Goal: Use online tool/utility

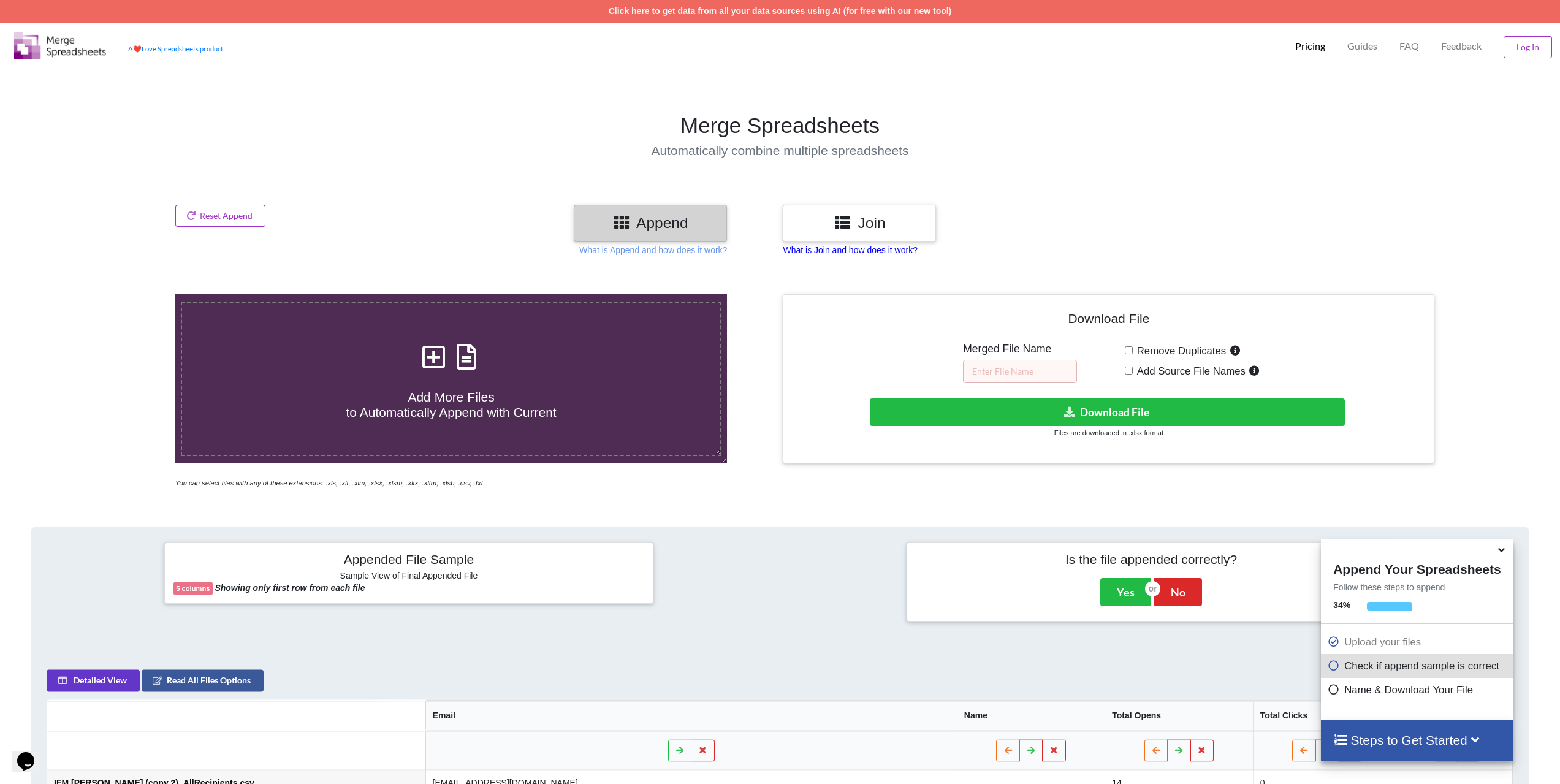
click at [727, 253] on p "What is Join and how does it work?" at bounding box center [653, 250] width 148 height 12
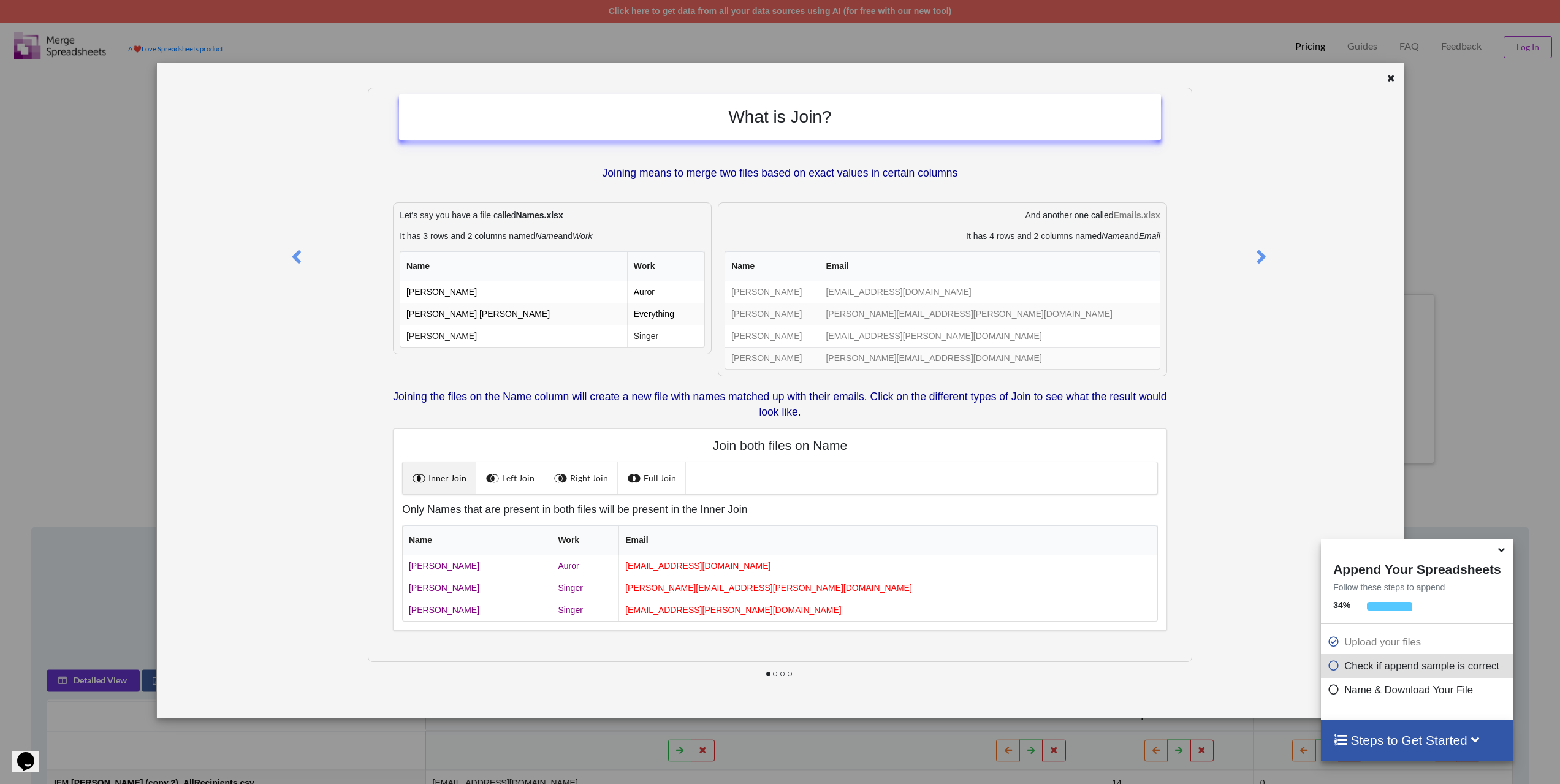
drag, startPoint x: 1391, startPoint y: 79, endPoint x: 1330, endPoint y: 95, distance: 63.1
click at [1390, 79] on icon at bounding box center [1391, 76] width 11 height 8
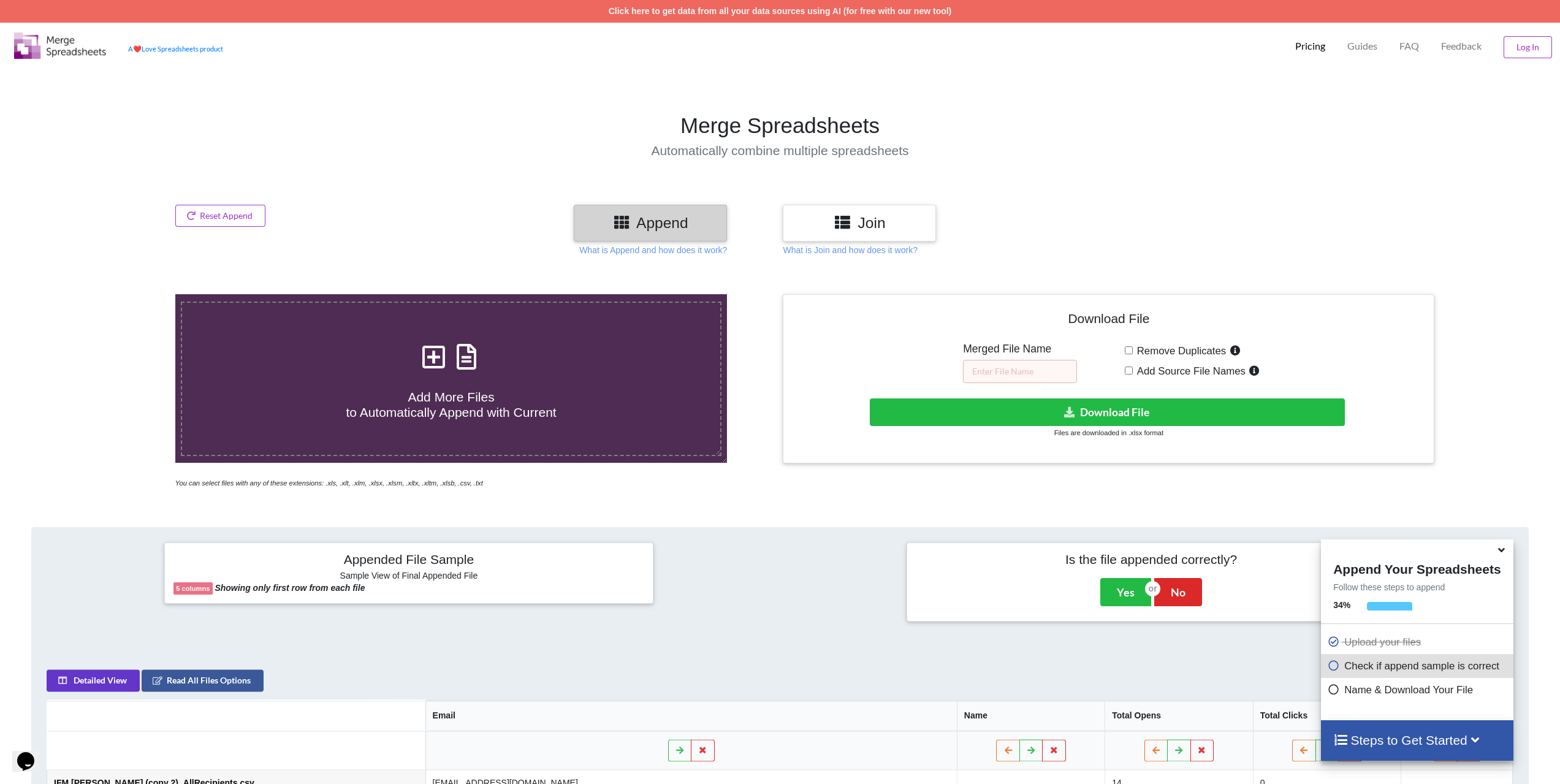
click at [665, 221] on h3 "Append" at bounding box center [651, 222] width 135 height 17
click at [676, 247] on p "What is Append and how does it work?" at bounding box center [653, 250] width 148 height 12
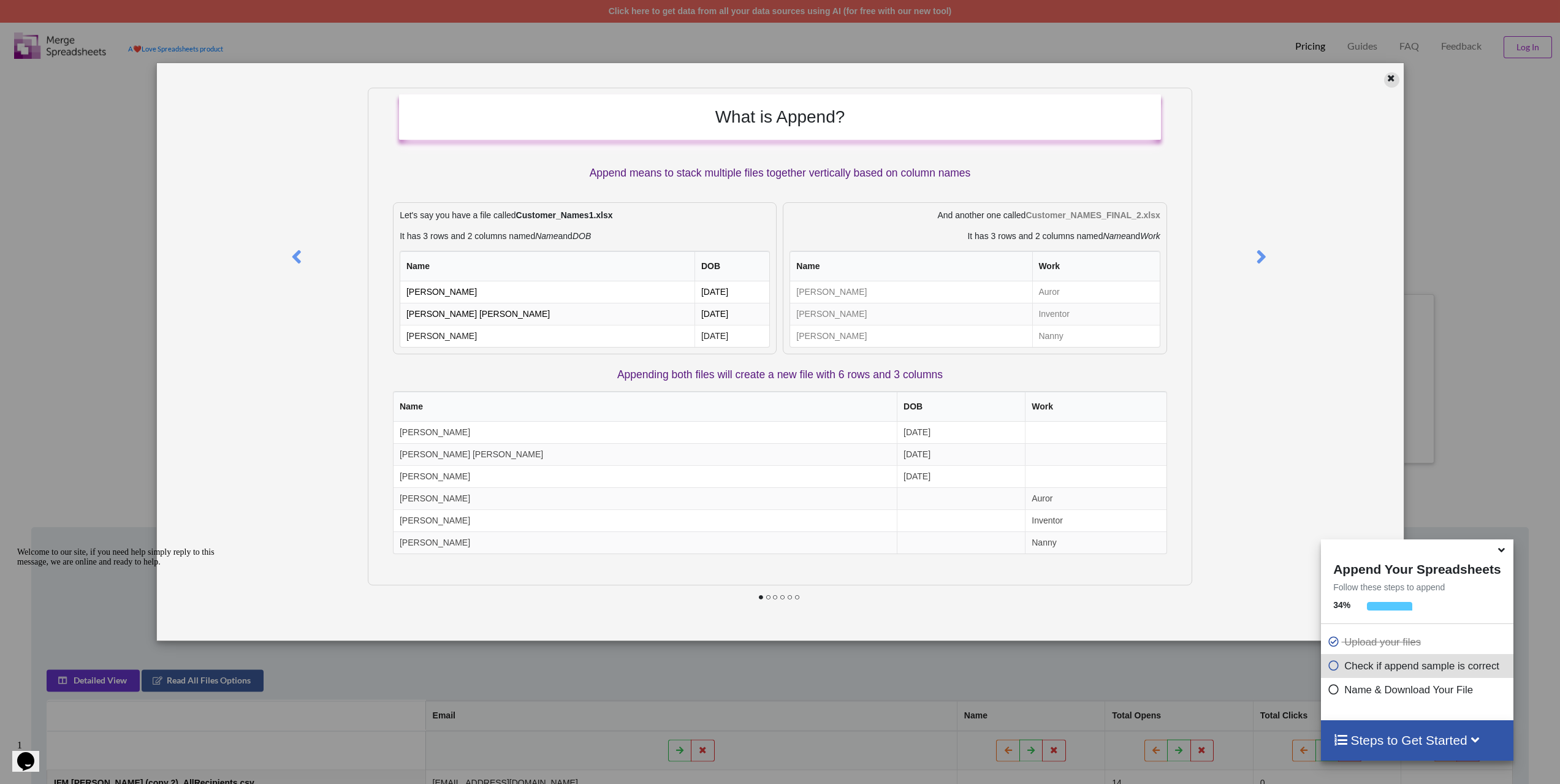
click at [1390, 78] on icon at bounding box center [1391, 76] width 11 height 8
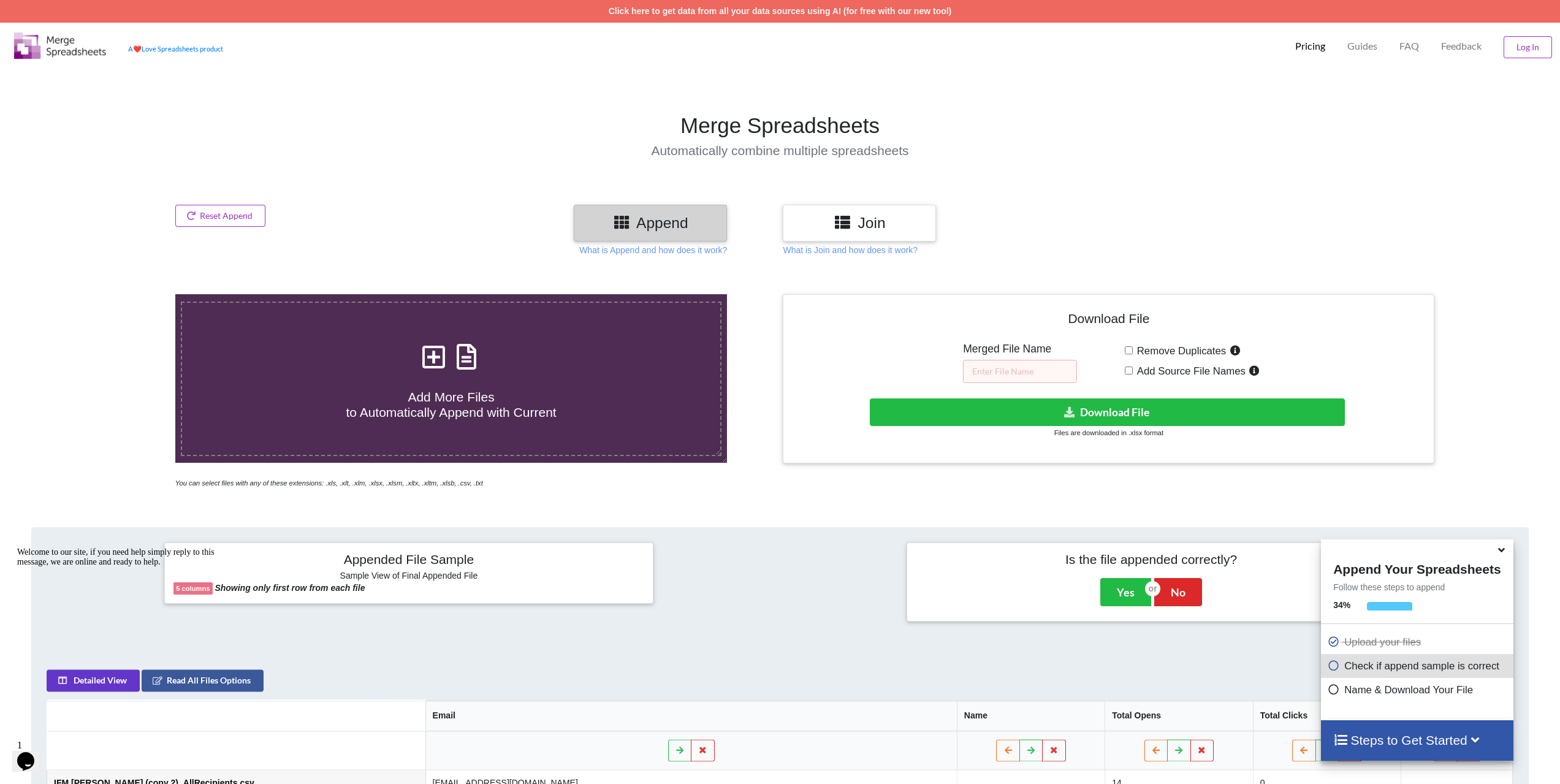
click at [1133, 355] on label "Remove Duplicates" at bounding box center [1188, 350] width 111 height 16
click at [1132, 354] on input "Remove Duplicates" at bounding box center [1129, 350] width 8 height 8
click at [1133, 354] on label "Remove Duplicates" at bounding box center [1188, 350] width 111 height 16
click at [1133, 354] on input "Remove Duplicates" at bounding box center [1129, 350] width 8 height 8
checkbox input "false"
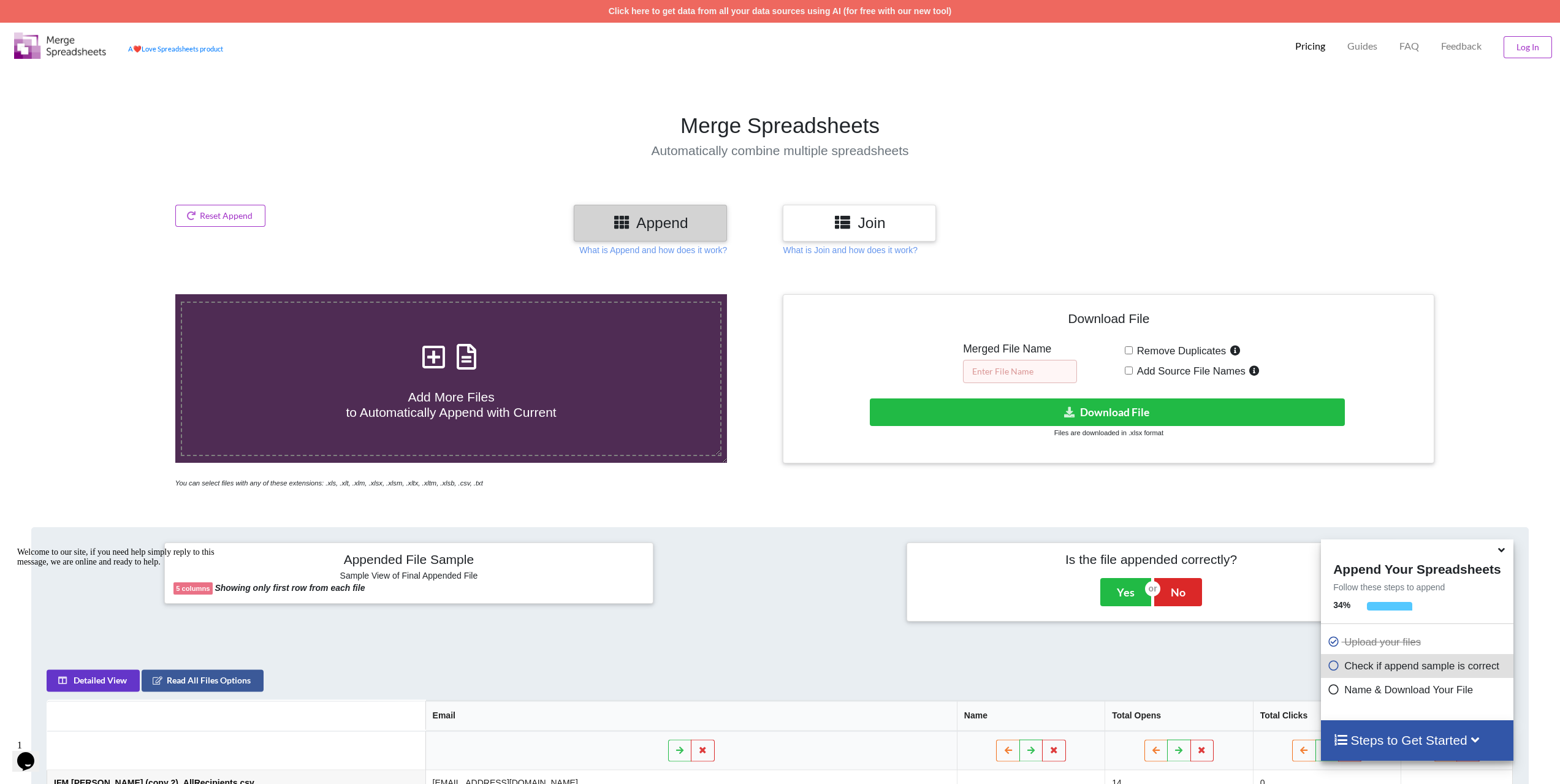
click at [1032, 375] on input "text" at bounding box center [1020, 371] width 114 height 24
type input "Meged"
click at [1095, 414] on button "Download File" at bounding box center [1108, 412] width 475 height 27
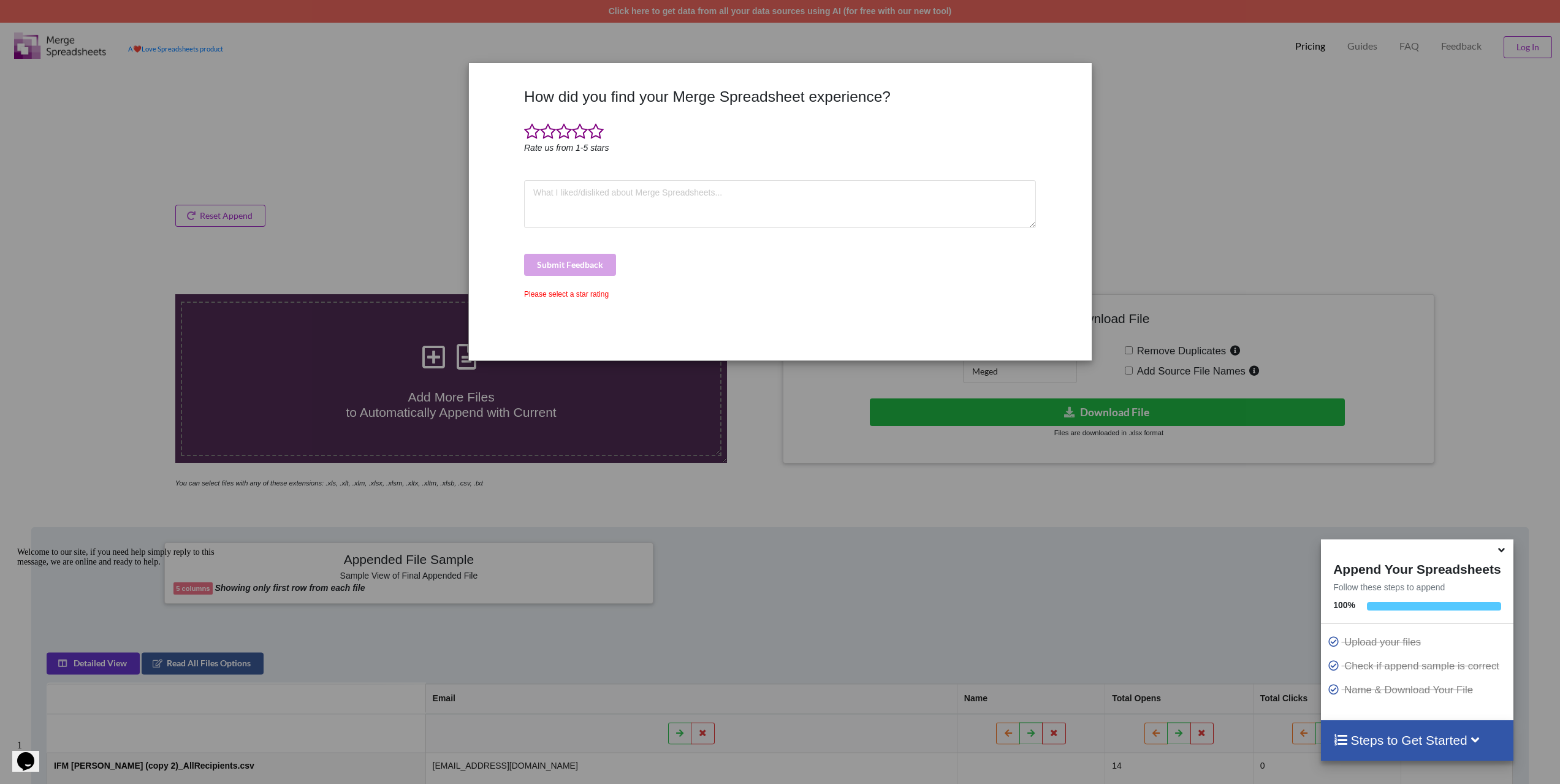
click at [263, 142] on div "How did you find your Merge Spreadsheet experience? Rate us from 1-5 stars Subm…" at bounding box center [780, 392] width 1560 height 784
